Goal: Task Accomplishment & Management: Use online tool/utility

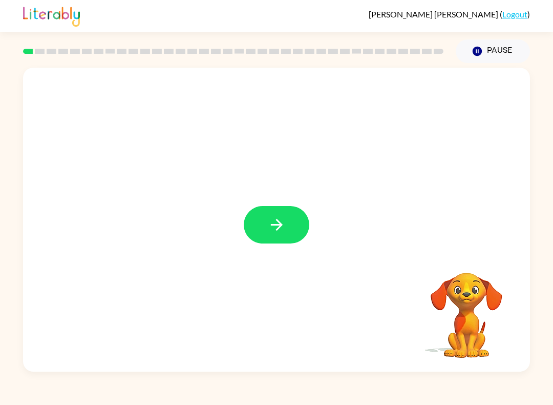
click at [288, 217] on button "button" at bounding box center [277, 224] width 66 height 37
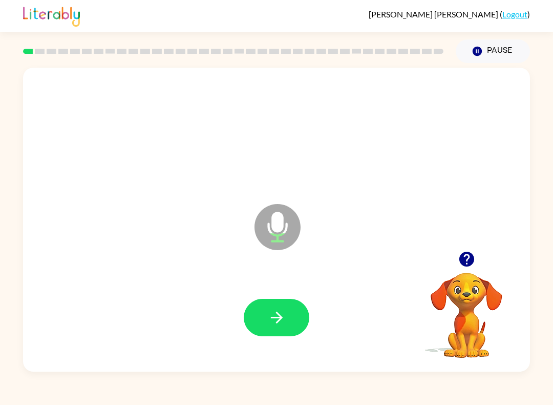
click at [276, 323] on icon "button" at bounding box center [277, 317] width 18 height 18
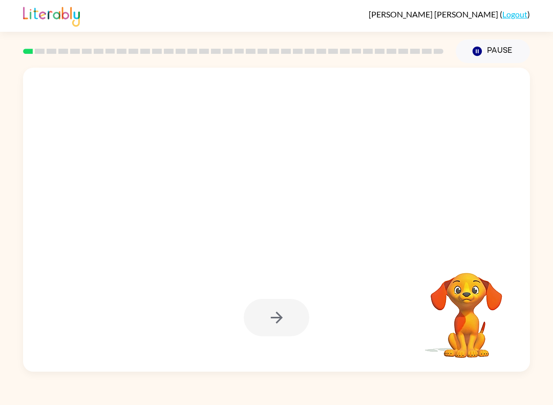
click at [286, 318] on div at bounding box center [277, 317] width 66 height 37
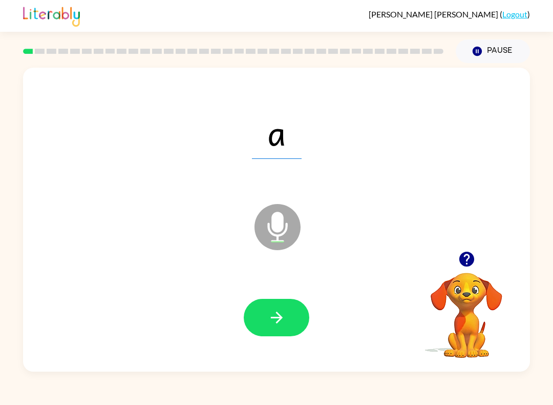
click at [278, 326] on icon "button" at bounding box center [277, 317] width 18 height 18
click at [288, 318] on button "button" at bounding box center [277, 317] width 66 height 37
click at [282, 304] on button "button" at bounding box center [277, 317] width 66 height 37
click at [277, 320] on icon "button" at bounding box center [277, 317] width 18 height 18
click at [276, 321] on icon "button" at bounding box center [277, 317] width 18 height 18
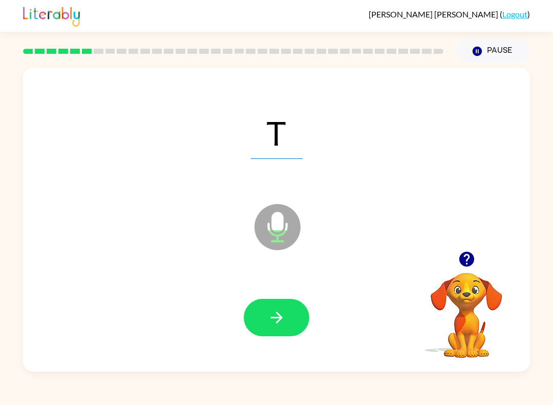
click at [276, 320] on icon "button" at bounding box center [277, 317] width 18 height 18
click at [278, 317] on icon "button" at bounding box center [277, 317] width 18 height 18
click at [277, 312] on icon "button" at bounding box center [277, 317] width 18 height 18
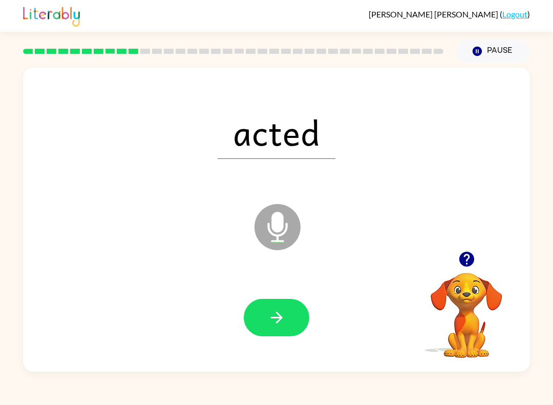
click at [290, 318] on button "button" at bounding box center [277, 317] width 66 height 37
click at [296, 324] on button "button" at bounding box center [277, 317] width 66 height 37
click at [274, 333] on button "button" at bounding box center [277, 317] width 66 height 37
click at [284, 329] on button "button" at bounding box center [277, 317] width 66 height 37
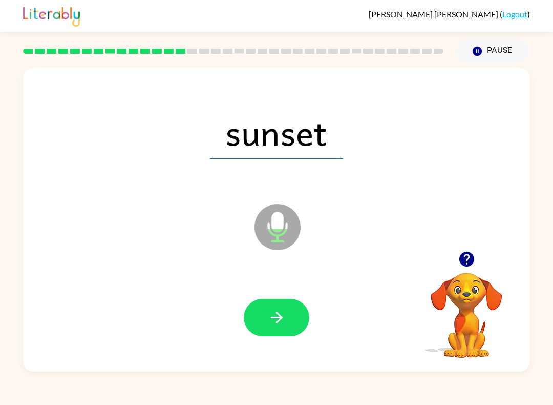
click at [284, 309] on icon "button" at bounding box center [277, 317] width 18 height 18
click at [282, 321] on icon "button" at bounding box center [277, 317] width 18 height 18
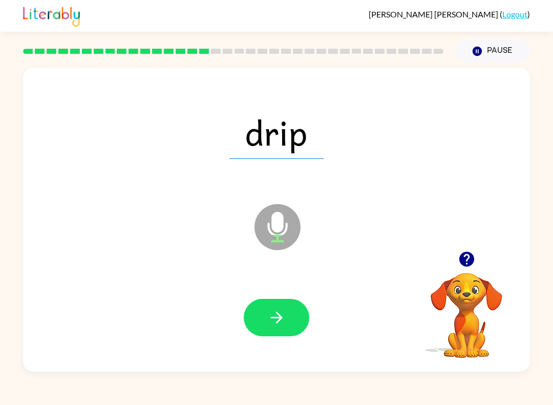
click at [293, 318] on button "button" at bounding box center [277, 317] width 66 height 37
click at [290, 307] on button "button" at bounding box center [277, 317] width 66 height 37
click at [278, 319] on icon "button" at bounding box center [277, 317] width 18 height 18
click at [274, 314] on icon "button" at bounding box center [277, 317] width 18 height 18
click at [288, 313] on button "button" at bounding box center [277, 317] width 66 height 37
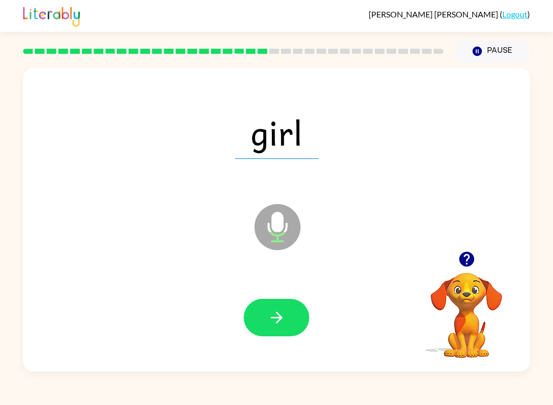
click at [282, 309] on icon "button" at bounding box center [277, 317] width 18 height 18
click at [282, 320] on icon "button" at bounding box center [277, 317] width 18 height 18
click at [269, 331] on button "button" at bounding box center [277, 317] width 66 height 37
click at [290, 300] on button "button" at bounding box center [277, 317] width 66 height 37
click at [279, 326] on icon "button" at bounding box center [277, 317] width 18 height 18
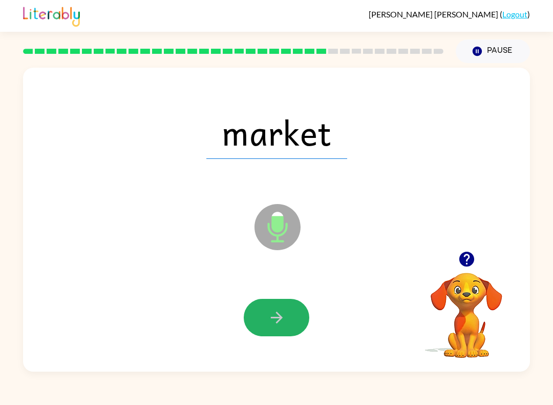
click at [286, 320] on button "button" at bounding box center [277, 317] width 66 height 37
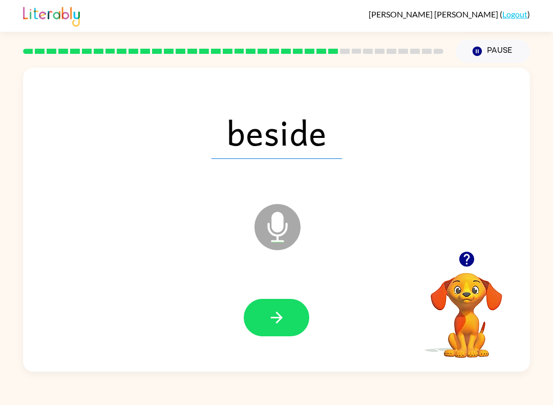
click at [291, 330] on button "button" at bounding box center [277, 317] width 66 height 37
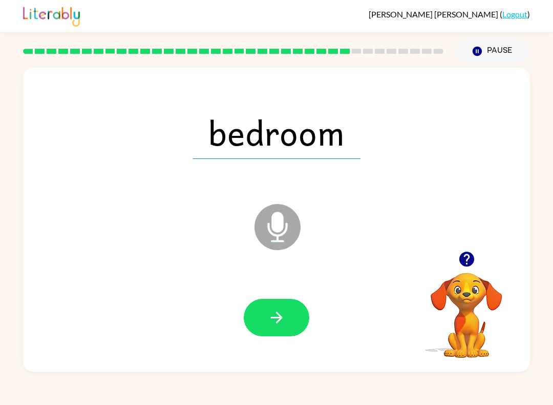
click at [294, 320] on button "button" at bounding box center [277, 317] width 66 height 37
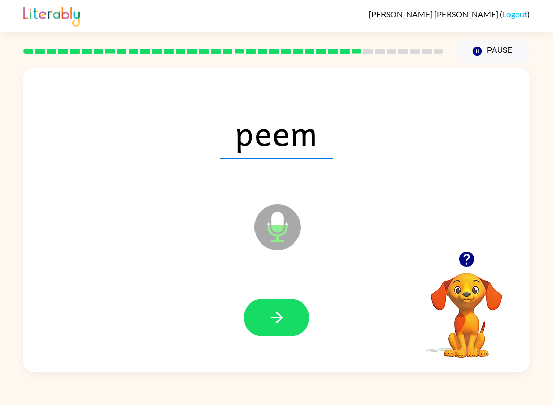
click at [284, 314] on icon "button" at bounding box center [277, 317] width 18 height 18
click at [281, 321] on icon "button" at bounding box center [277, 317] width 18 height 18
click at [275, 310] on icon "button" at bounding box center [277, 317] width 18 height 18
click at [284, 326] on icon "button" at bounding box center [277, 317] width 18 height 18
click at [288, 313] on button "button" at bounding box center [277, 317] width 66 height 37
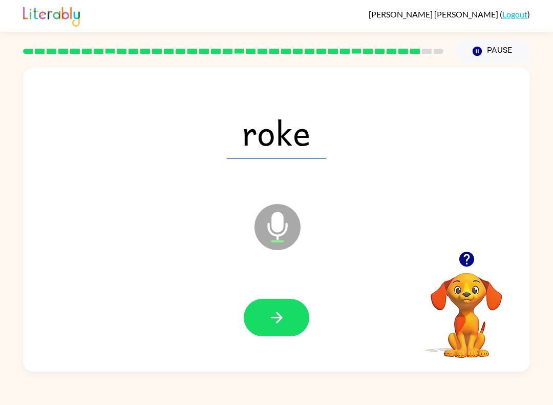
click at [285, 329] on button "button" at bounding box center [277, 317] width 66 height 37
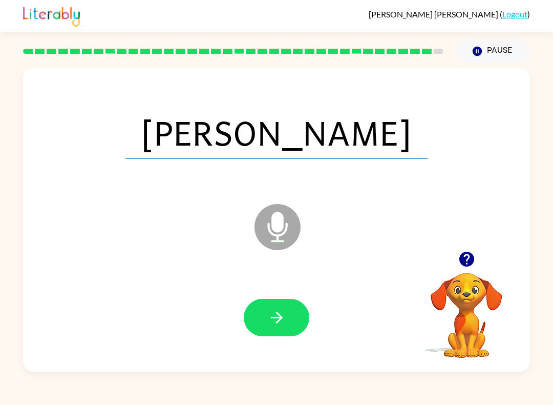
click at [290, 307] on button "button" at bounding box center [277, 317] width 66 height 37
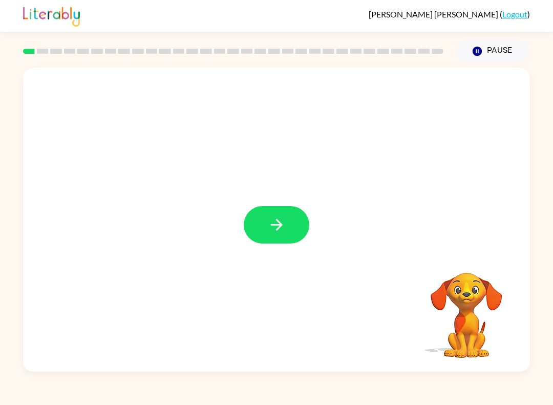
click at [283, 224] on icon "button" at bounding box center [277, 225] width 18 height 18
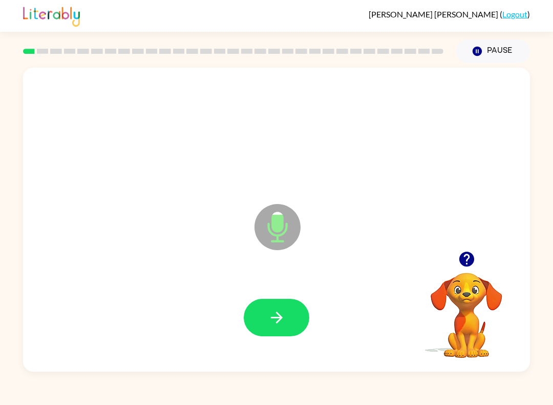
click at [276, 312] on icon "button" at bounding box center [277, 317] width 18 height 18
click at [280, 314] on icon "button" at bounding box center [277, 317] width 18 height 18
click at [278, 322] on icon "button" at bounding box center [277, 318] width 12 height 12
click at [288, 314] on button "button" at bounding box center [277, 317] width 66 height 37
click at [278, 314] on icon "button" at bounding box center [277, 318] width 12 height 12
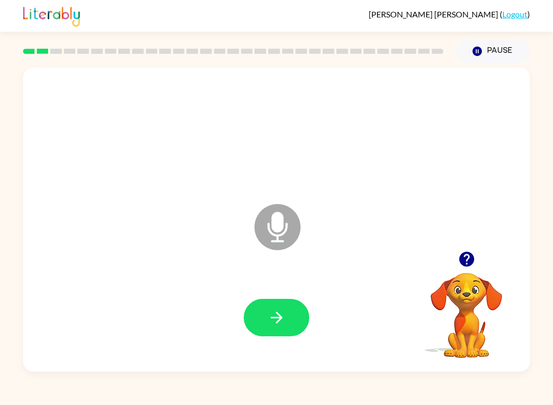
click at [278, 315] on icon "button" at bounding box center [277, 318] width 12 height 12
click at [288, 318] on button "button" at bounding box center [277, 317] width 66 height 37
click at [275, 317] on icon "button" at bounding box center [277, 317] width 18 height 18
click at [261, 315] on button "button" at bounding box center [277, 317] width 66 height 37
click at [269, 316] on icon "button" at bounding box center [277, 317] width 18 height 18
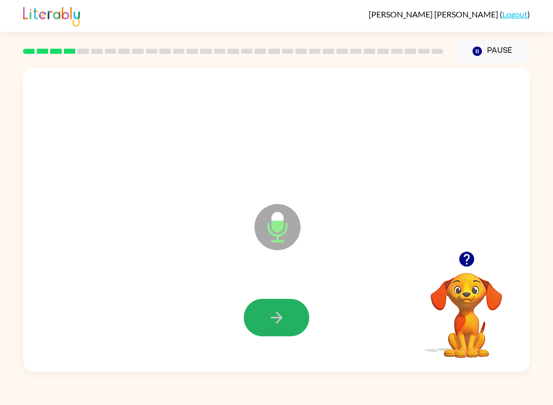
click at [282, 324] on icon "button" at bounding box center [277, 317] width 18 height 18
click at [279, 311] on icon "button" at bounding box center [277, 317] width 18 height 18
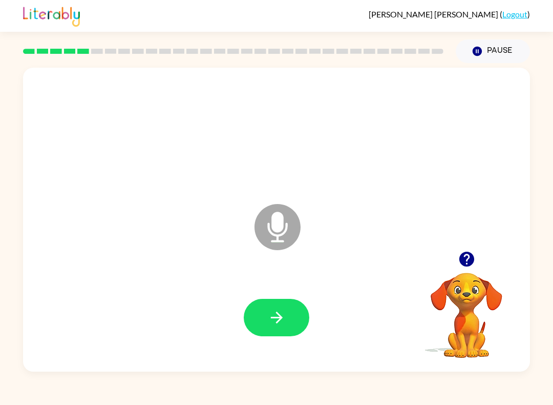
click at [280, 309] on icon "button" at bounding box center [277, 317] width 18 height 18
click at [272, 314] on icon "button" at bounding box center [277, 317] width 18 height 18
click at [286, 326] on button "button" at bounding box center [277, 317] width 66 height 37
click at [290, 305] on button "button" at bounding box center [277, 317] width 66 height 37
click at [282, 314] on icon "button" at bounding box center [277, 317] width 18 height 18
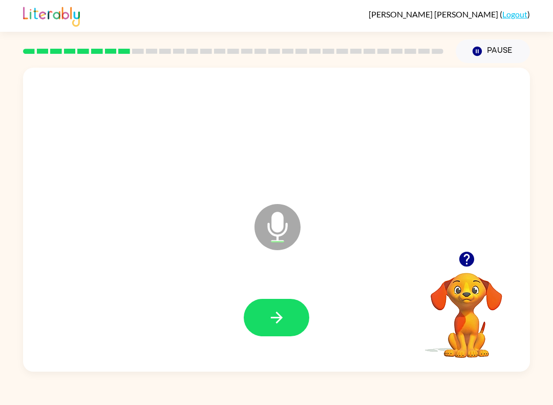
click at [263, 318] on button "button" at bounding box center [277, 317] width 66 height 37
click at [284, 306] on button "button" at bounding box center [277, 317] width 66 height 37
click at [271, 319] on icon "button" at bounding box center [277, 317] width 18 height 18
click at [279, 315] on icon "button" at bounding box center [277, 318] width 12 height 12
click at [276, 314] on icon "button" at bounding box center [277, 317] width 18 height 18
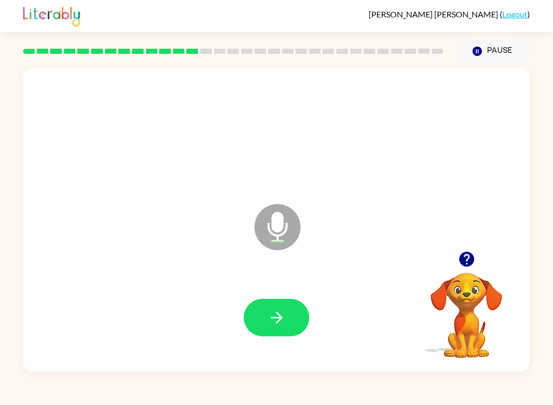
click at [278, 318] on icon "button" at bounding box center [277, 318] width 12 height 12
click at [282, 315] on icon "button" at bounding box center [277, 317] width 18 height 18
click at [283, 316] on icon "button" at bounding box center [277, 317] width 18 height 18
click at [275, 314] on icon "button" at bounding box center [277, 317] width 18 height 18
click at [278, 304] on button "button" at bounding box center [277, 317] width 66 height 37
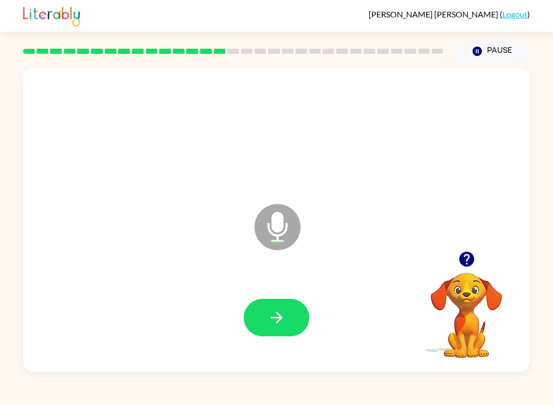
click at [282, 319] on icon "button" at bounding box center [277, 317] width 18 height 18
click at [280, 316] on icon "button" at bounding box center [277, 318] width 12 height 12
click at [269, 325] on icon "button" at bounding box center [277, 317] width 18 height 18
click at [275, 318] on icon "button" at bounding box center [277, 318] width 12 height 12
click at [268, 325] on icon "button" at bounding box center [277, 317] width 18 height 18
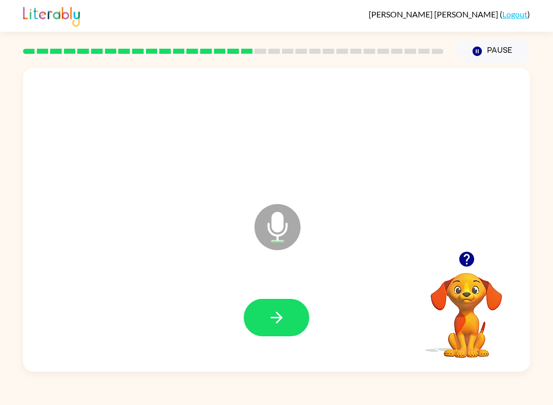
click at [291, 325] on button "button" at bounding box center [277, 317] width 66 height 37
click at [275, 324] on icon "button" at bounding box center [277, 317] width 18 height 18
click at [289, 314] on button "button" at bounding box center [277, 317] width 66 height 37
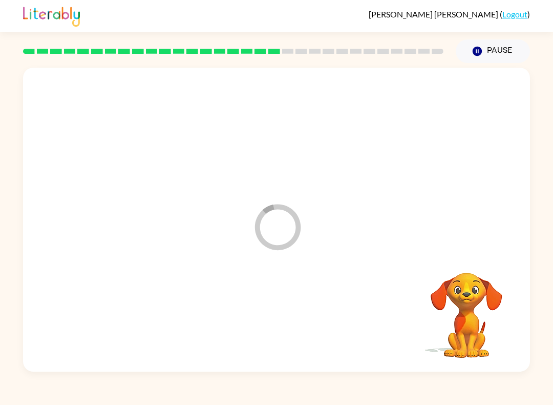
click at [289, 321] on div at bounding box center [276, 318] width 487 height 88
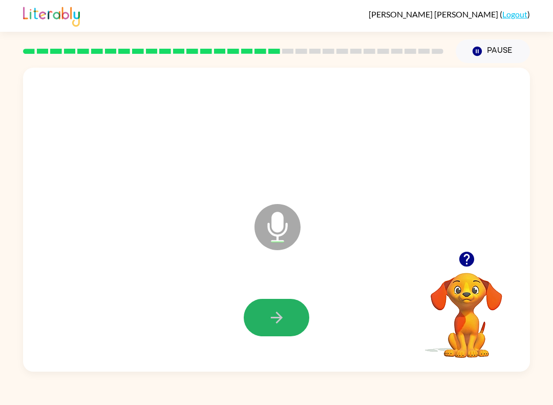
click at [283, 323] on icon "button" at bounding box center [277, 317] width 18 height 18
click at [287, 309] on button "button" at bounding box center [277, 317] width 66 height 37
click at [284, 316] on icon "button" at bounding box center [277, 317] width 18 height 18
click at [283, 313] on icon "button" at bounding box center [277, 317] width 18 height 18
click at [286, 315] on button "button" at bounding box center [277, 317] width 66 height 37
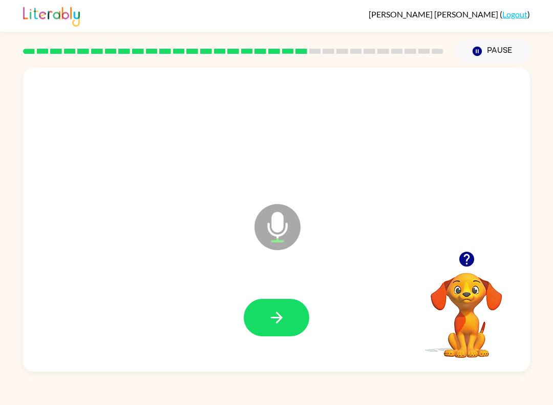
click at [280, 319] on icon "button" at bounding box center [277, 317] width 18 height 18
click at [278, 315] on icon "button" at bounding box center [277, 317] width 18 height 18
click at [282, 327] on button "button" at bounding box center [277, 317] width 66 height 37
click at [289, 314] on button "button" at bounding box center [277, 317] width 66 height 37
click at [284, 318] on icon "button" at bounding box center [277, 317] width 18 height 18
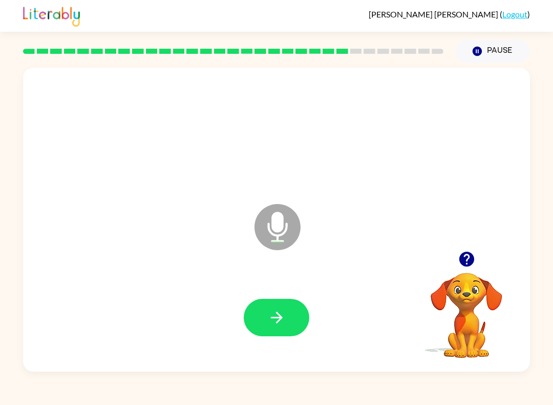
click at [274, 316] on icon "button" at bounding box center [277, 317] width 18 height 18
click at [277, 312] on icon "button" at bounding box center [277, 317] width 18 height 18
click at [278, 315] on icon "button" at bounding box center [277, 318] width 12 height 12
click at [274, 324] on icon "button" at bounding box center [277, 317] width 18 height 18
click at [287, 320] on button "button" at bounding box center [277, 317] width 66 height 37
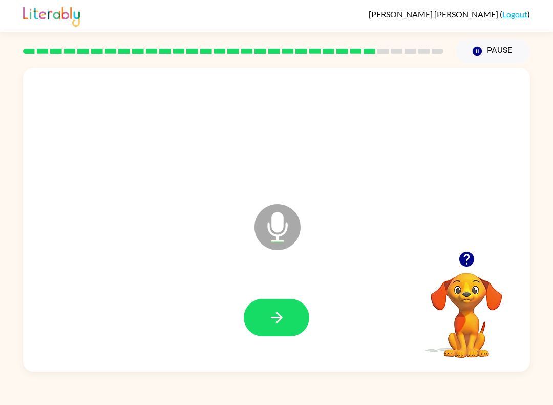
click at [276, 320] on icon "button" at bounding box center [277, 317] width 18 height 18
click at [277, 311] on icon "button" at bounding box center [277, 317] width 18 height 18
click at [288, 315] on button "button" at bounding box center [277, 317] width 66 height 37
click at [281, 320] on icon "button" at bounding box center [277, 317] width 18 height 18
click at [279, 311] on icon "button" at bounding box center [277, 317] width 18 height 18
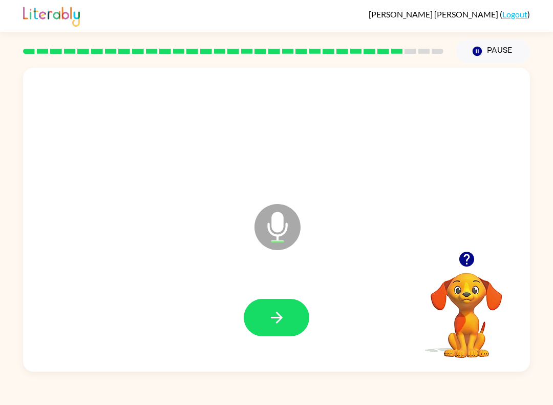
click at [280, 326] on icon "button" at bounding box center [277, 317] width 18 height 18
click at [285, 324] on icon "button" at bounding box center [277, 317] width 18 height 18
click at [281, 321] on icon "button" at bounding box center [277, 317] width 18 height 18
click at [284, 318] on icon "button" at bounding box center [277, 317] width 18 height 18
click at [282, 319] on icon "button" at bounding box center [277, 317] width 18 height 18
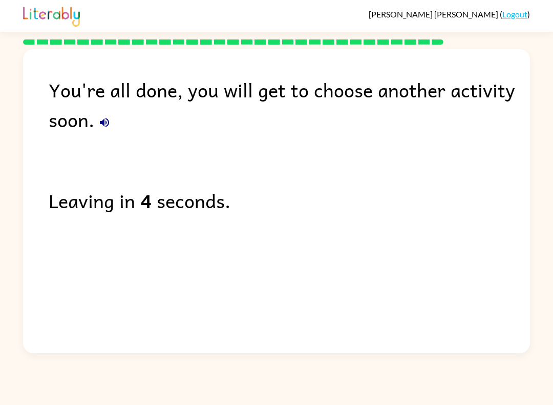
click at [523, 18] on link "Logout" at bounding box center [515, 14] width 25 height 10
